Goal: Task Accomplishment & Management: Manage account settings

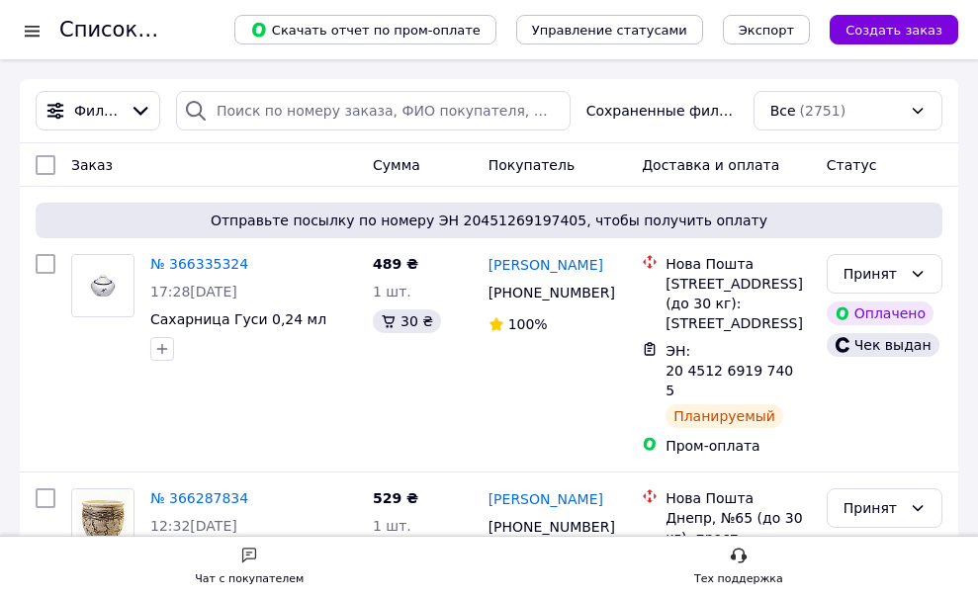
click at [28, 32] on div at bounding box center [32, 31] width 25 height 20
click at [32, 33] on div at bounding box center [32, 31] width 25 height 20
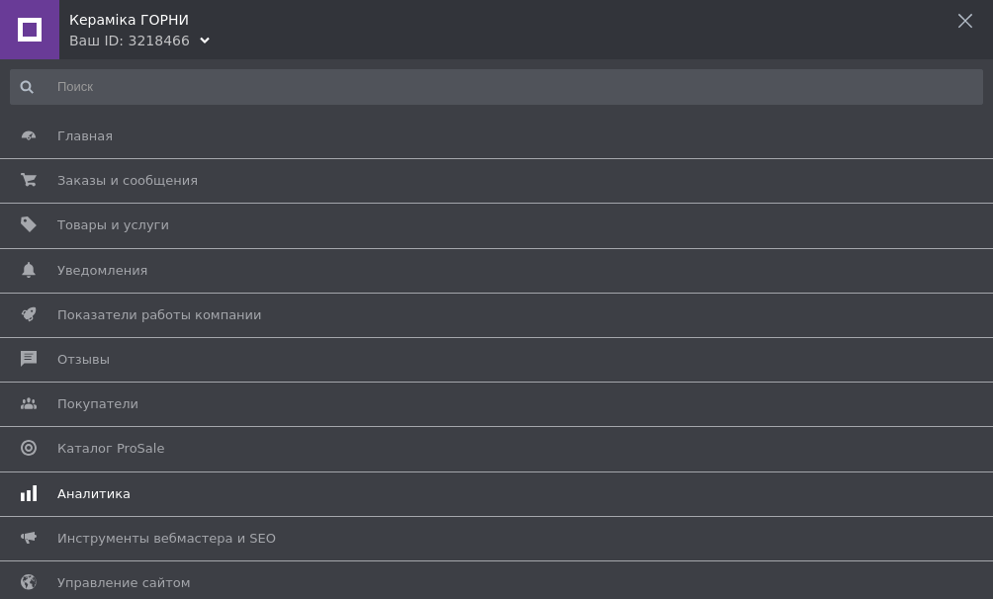
click at [78, 494] on span "Аналитика" at bounding box center [93, 495] width 73 height 18
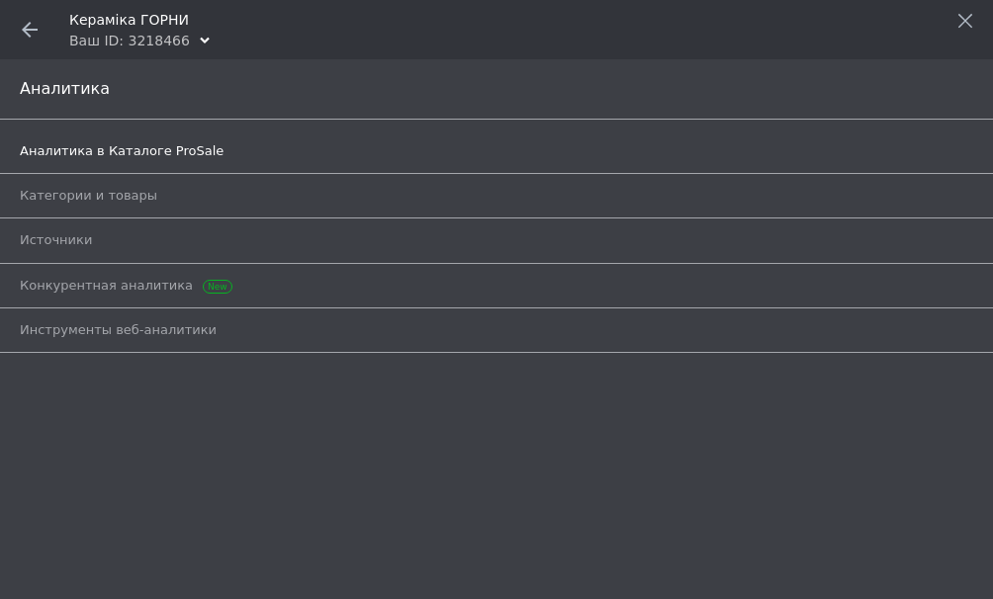
click at [74, 154] on span "Аналитика в Каталоге ProSale" at bounding box center [122, 151] width 204 height 18
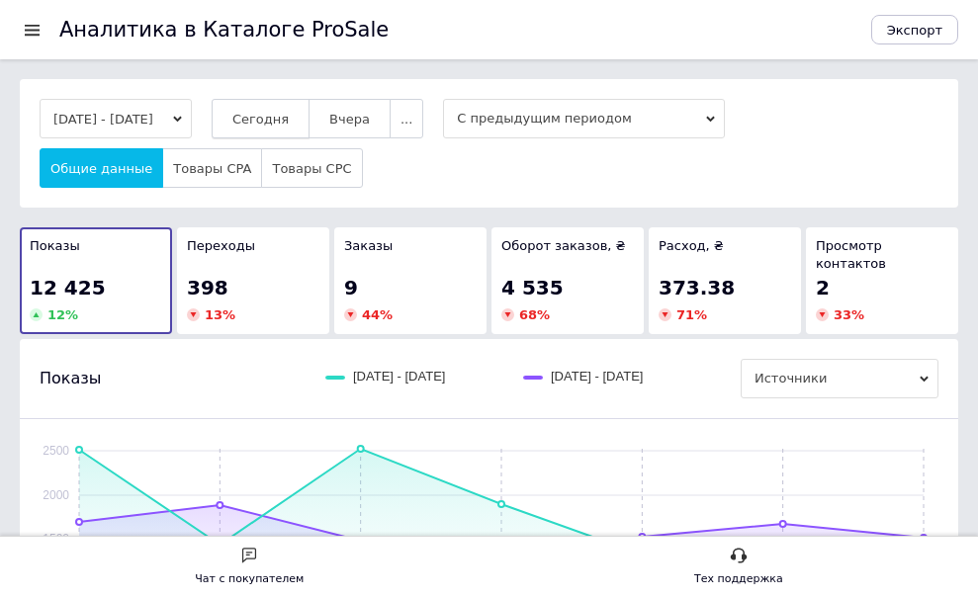
click at [289, 115] on span "Сегодня" at bounding box center [260, 119] width 56 height 15
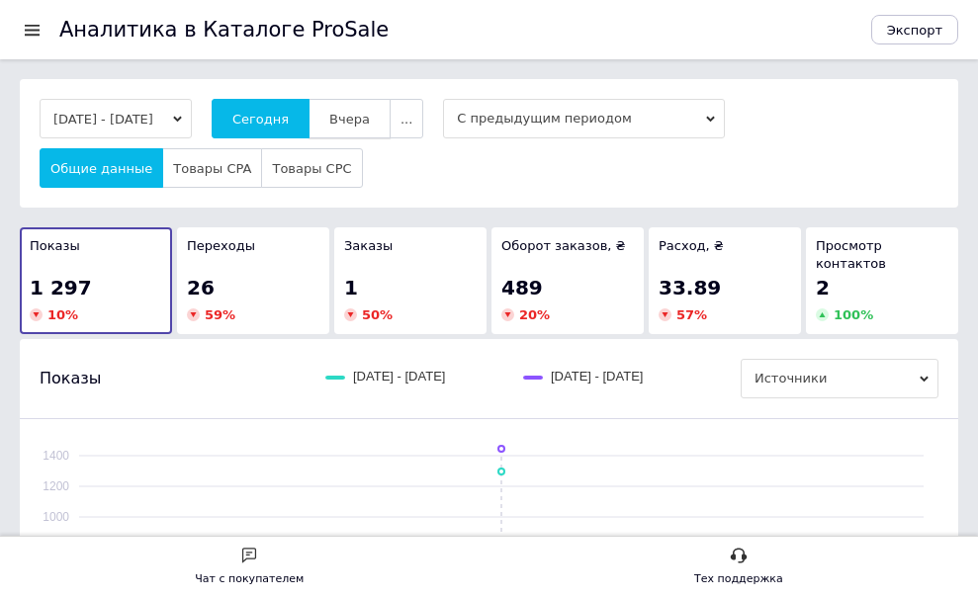
click at [357, 115] on span "Вчера" at bounding box center [349, 119] width 41 height 15
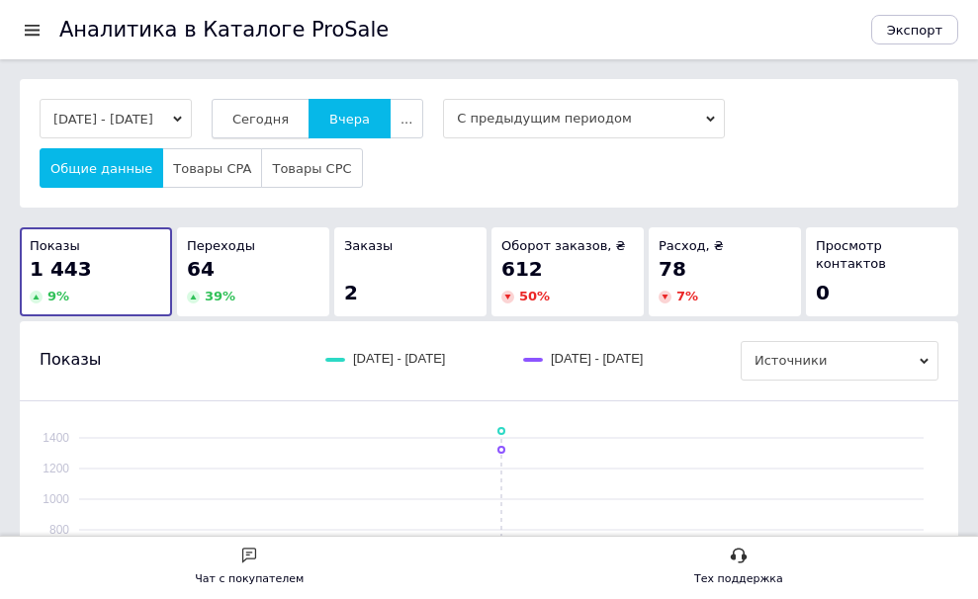
click at [289, 126] on span "Сегодня" at bounding box center [260, 119] width 56 height 15
